Goal: Information Seeking & Learning: Learn about a topic

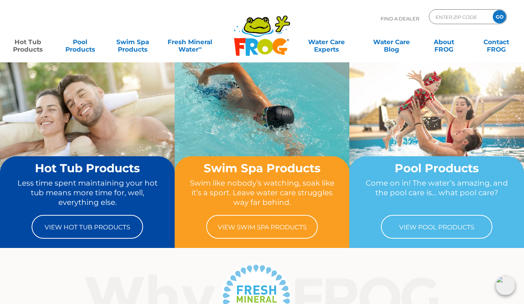
click at [28, 42] on link "Hot Tub Products" at bounding box center [27, 42] width 41 height 15
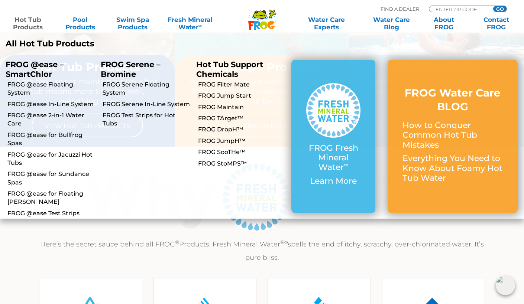
scroll to position [102, 0]
click at [131, 156] on li "FROG Serene – Bromine FROG Serene – Bromine FROG Serene Floating System FROG Se…" at bounding box center [142, 136] width 95 height 165
click at [124, 104] on link "FROG Serene In-Line System" at bounding box center [146, 104] width 88 height 8
